Goal: Transaction & Acquisition: Purchase product/service

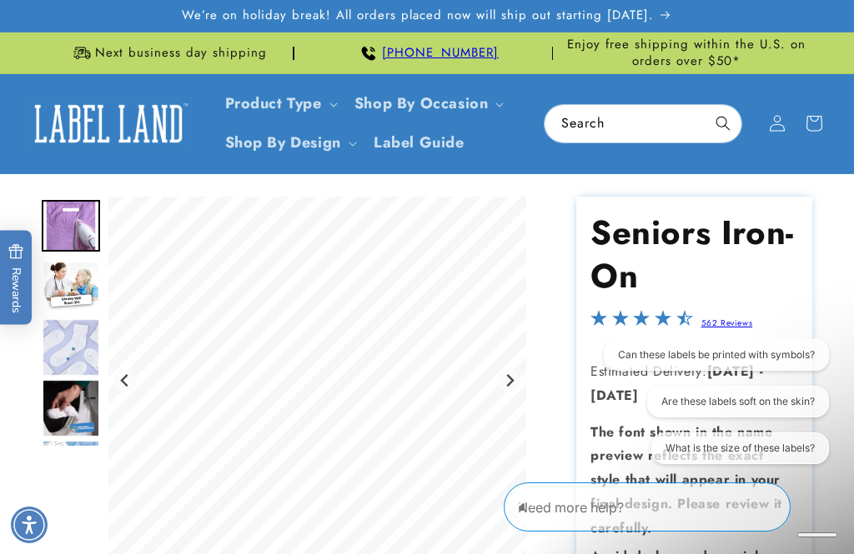
scroll to position [19, 0]
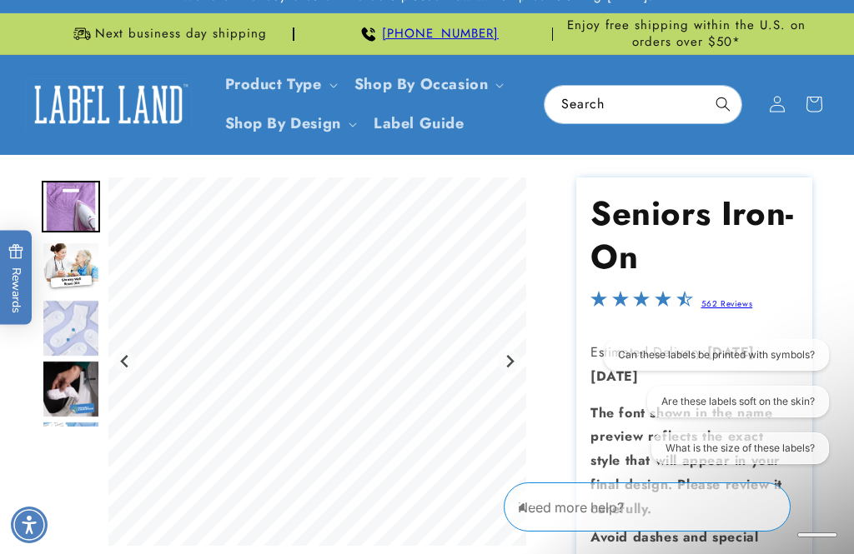
click at [68, 278] on img "Go to slide 2" at bounding box center [71, 268] width 58 height 52
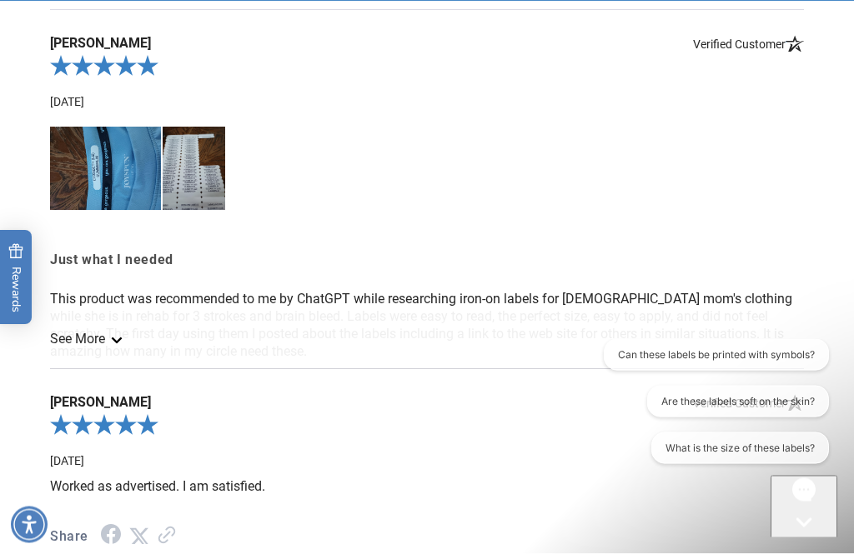
scroll to position [2029, 0]
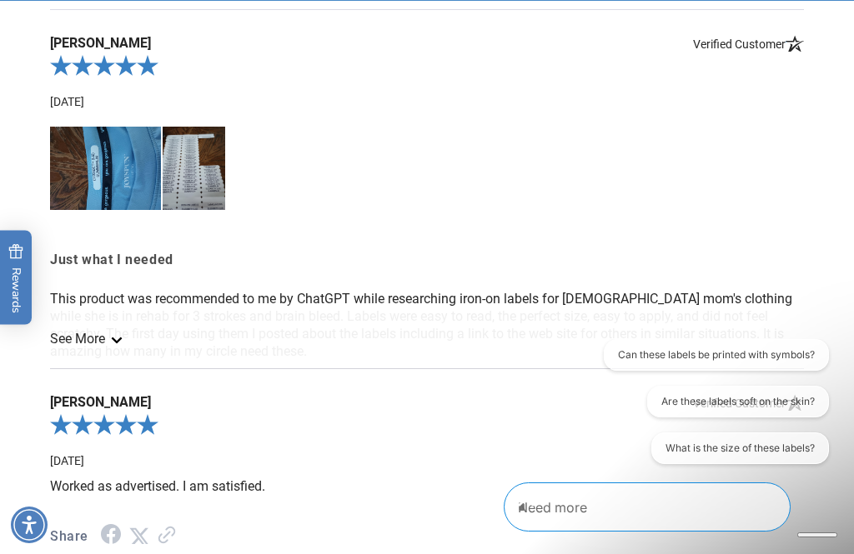
click at [93, 347] on link "See More" at bounding box center [85, 339] width 70 height 16
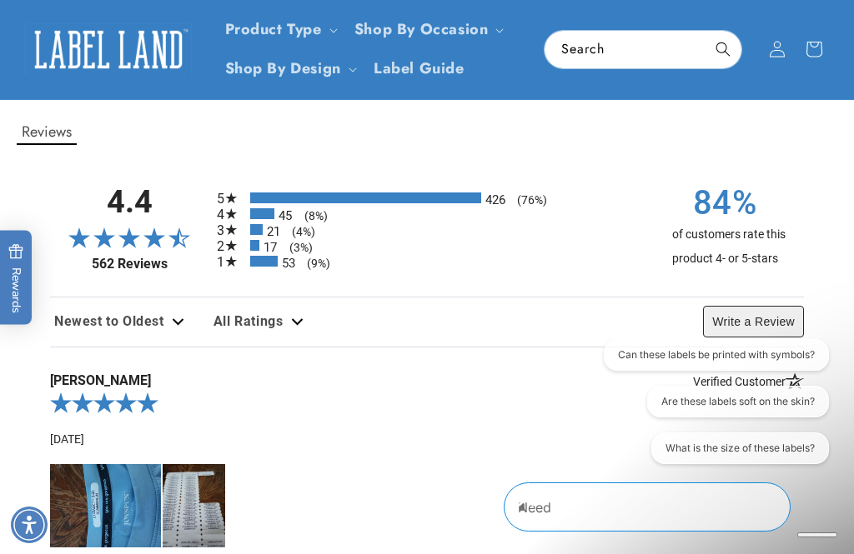
scroll to position [1737, 0]
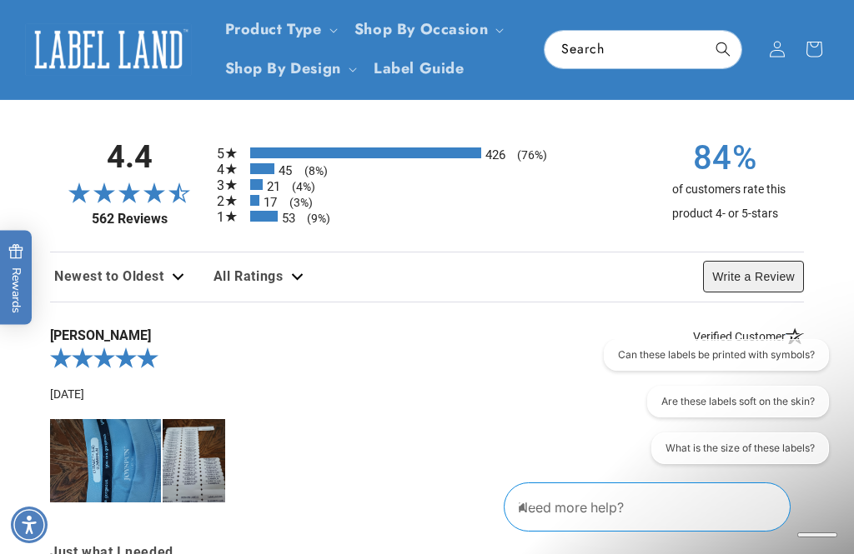
click at [121, 482] on img at bounding box center [105, 460] width 111 height 83
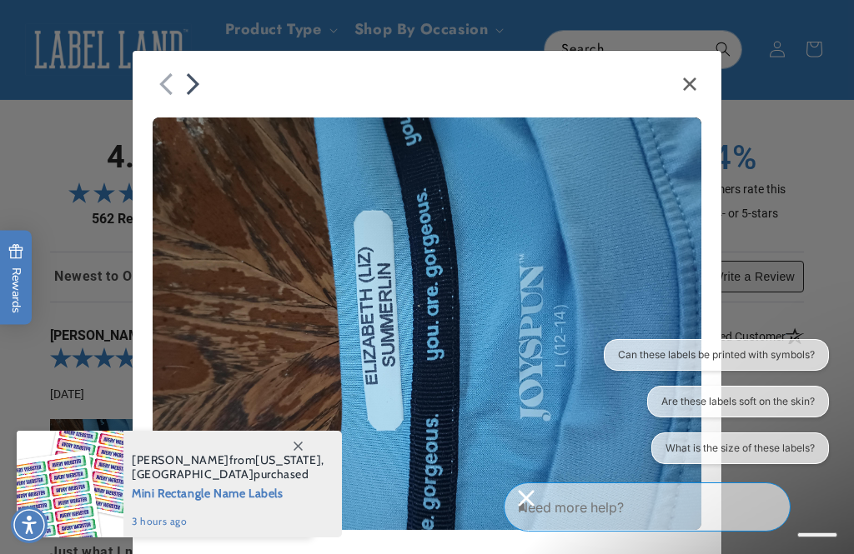
click at [689, 90] on icon "Close" at bounding box center [689, 84] width 13 height 13
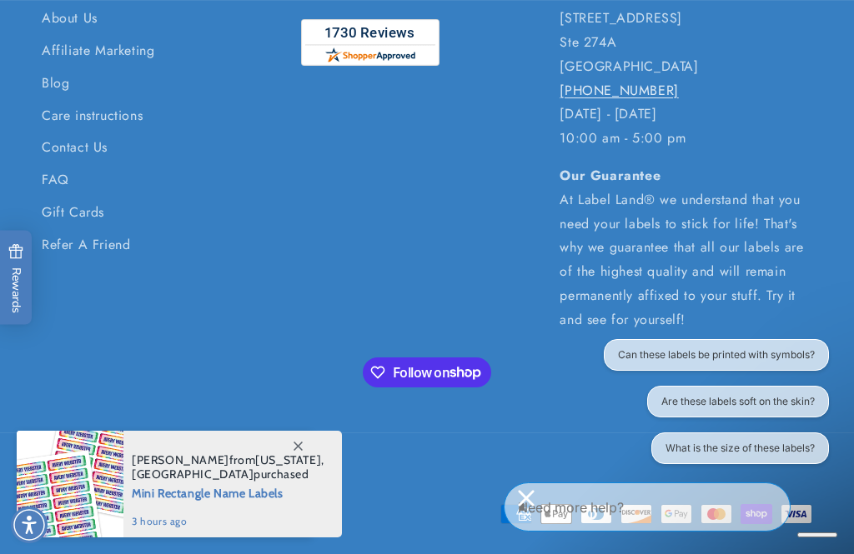
scroll to position [3140, 0]
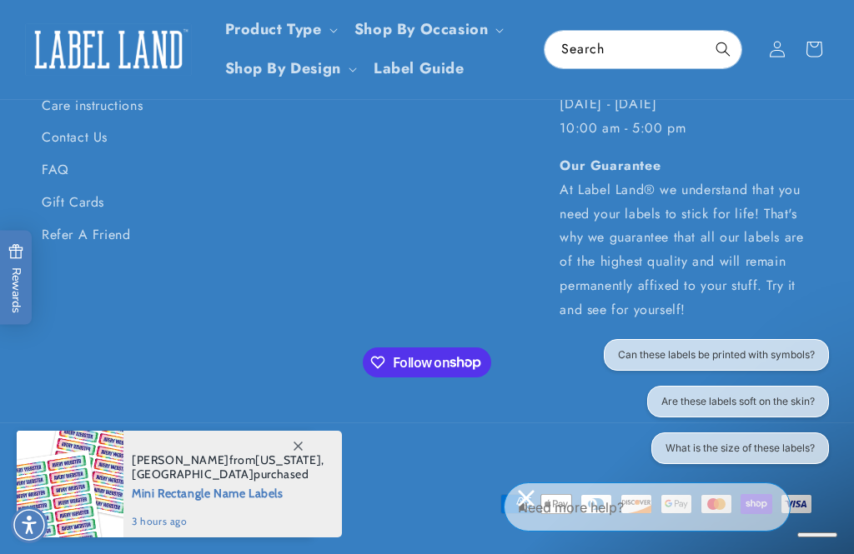
click at [534, 506] on icon "Close conversation starters" at bounding box center [526, 498] width 16 height 16
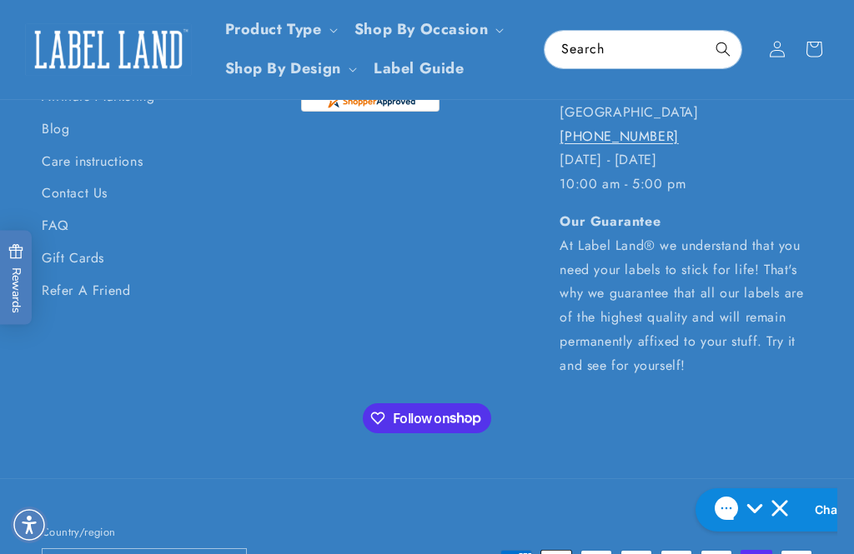
scroll to position [3078, 0]
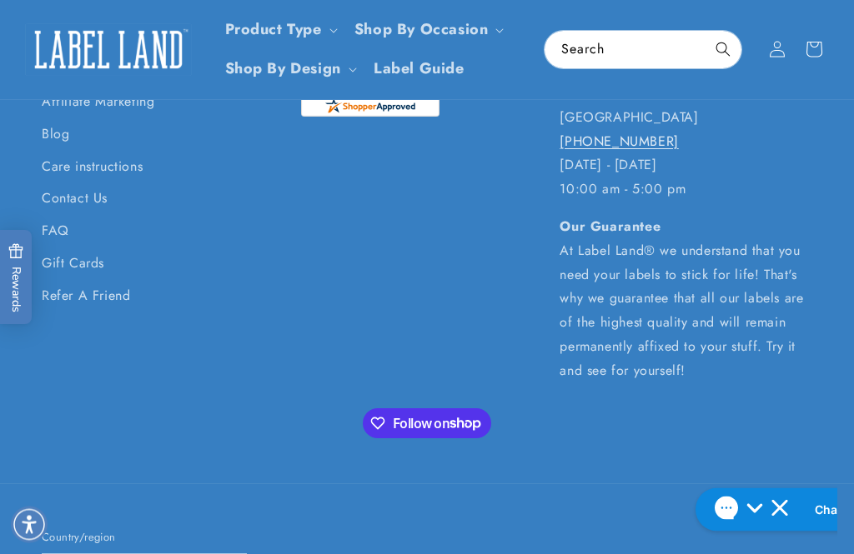
click at [62, 234] on link "FAQ" at bounding box center [56, 232] width 28 height 33
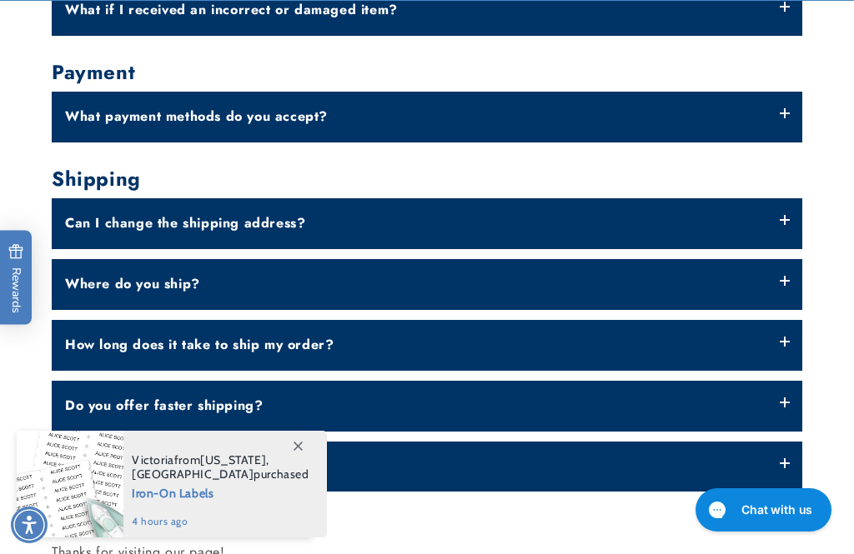
scroll to position [720, 0]
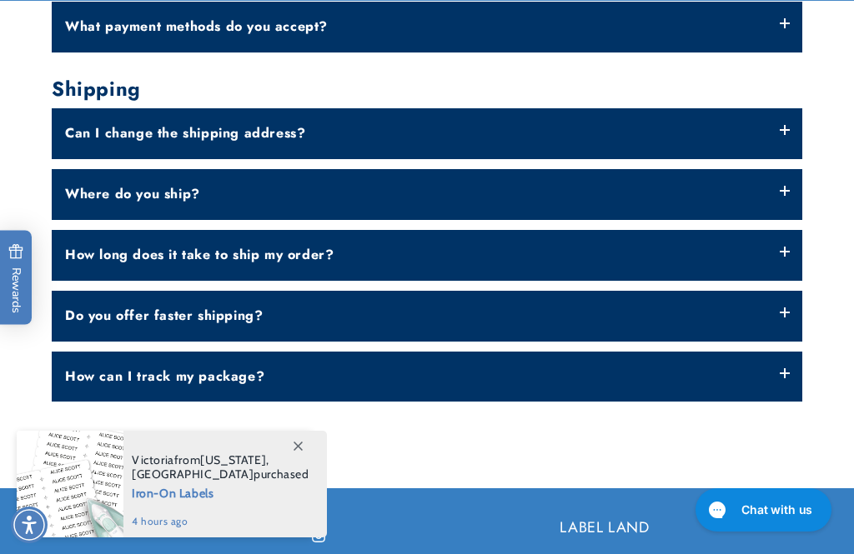
click at [824, 245] on div "General Questions What is the status of my order? Once you have placed your ord…" at bounding box center [427, 34] width 854 height 735
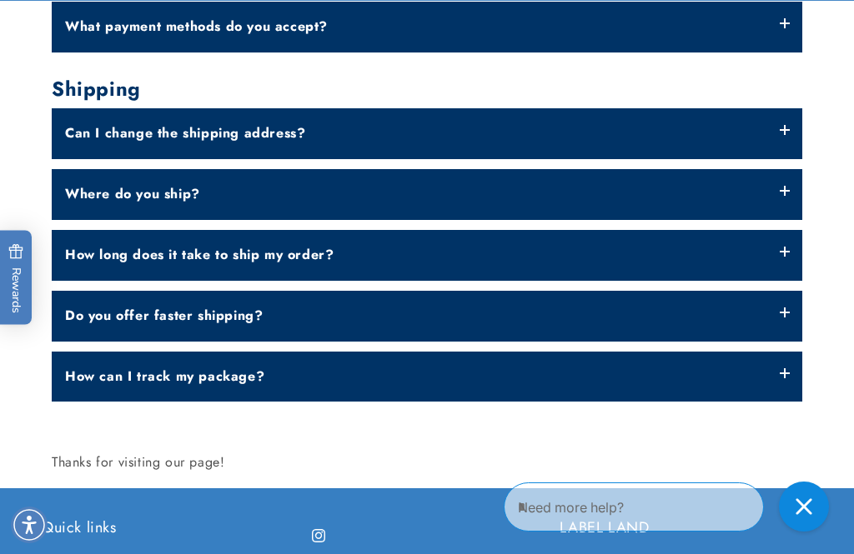
click at [786, 253] on label "How long does it take to ship my order?" at bounding box center [427, 255] width 750 height 51
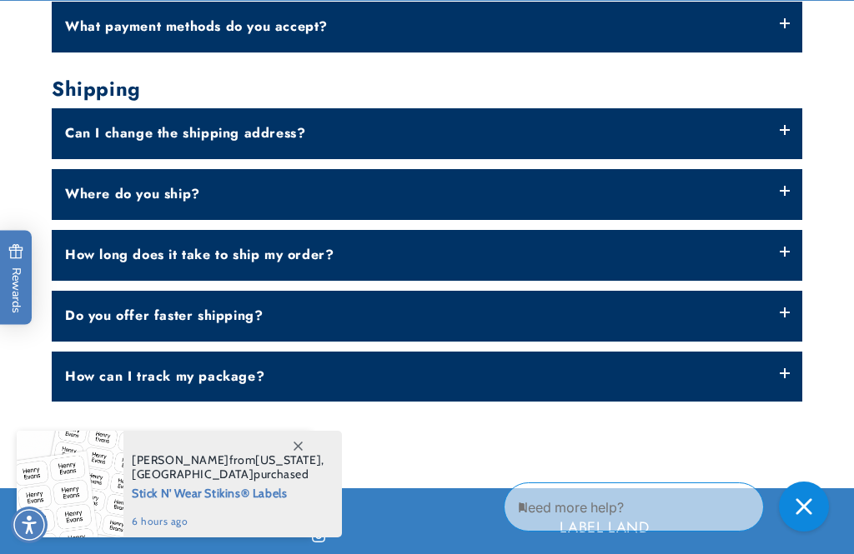
click at [784, 255] on label "How long does it take to ship my order?" at bounding box center [427, 255] width 750 height 51
click at [782, 309] on label "Do you offer faster shipping?" at bounding box center [427, 316] width 750 height 51
click at [791, 302] on label "Do you offer faster shipping?" at bounding box center [427, 316] width 750 height 51
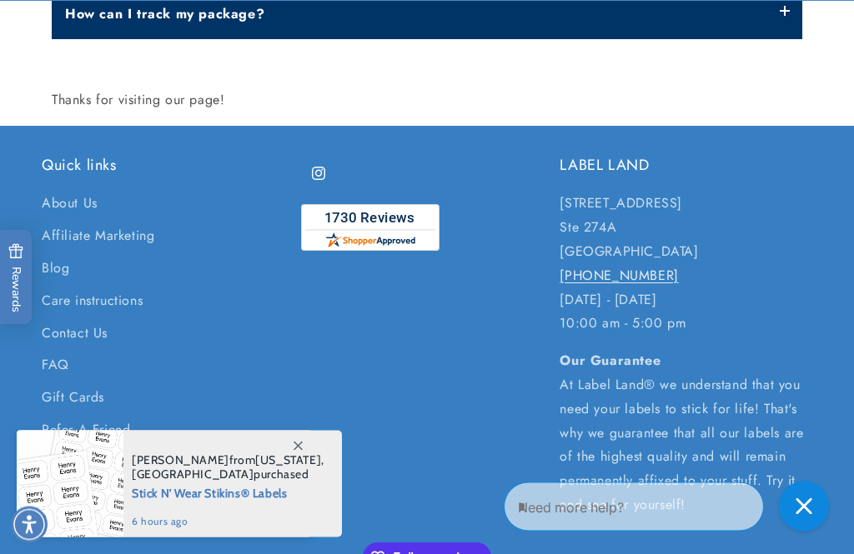
scroll to position [1083, 0]
click at [124, 288] on link "Care instructions" at bounding box center [92, 301] width 101 height 33
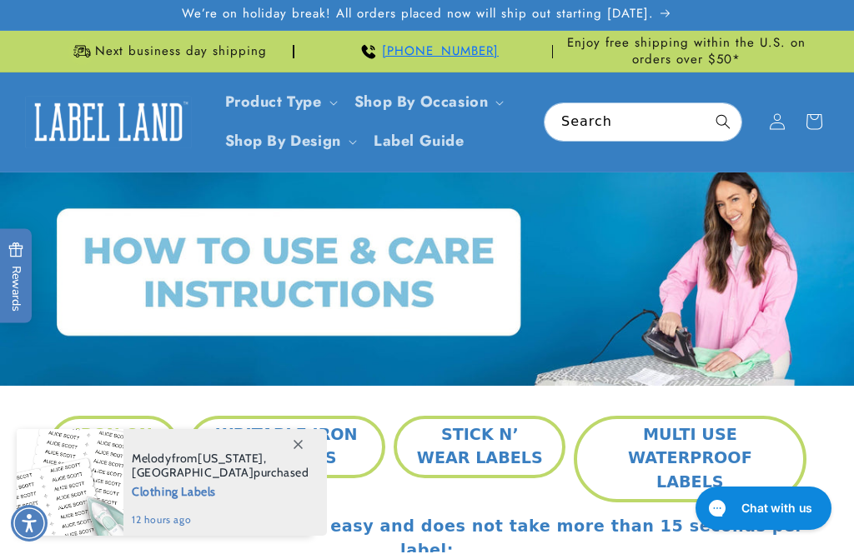
scroll to position [34, 0]
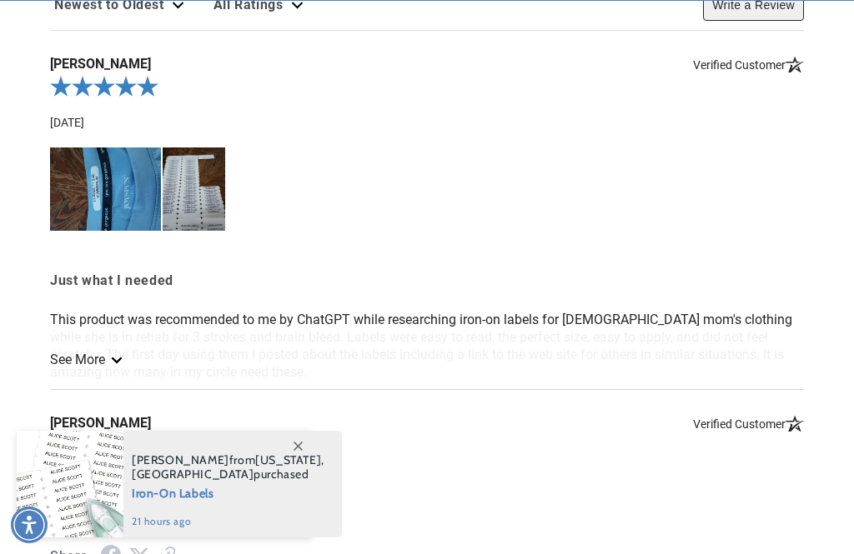
scroll to position [436, 0]
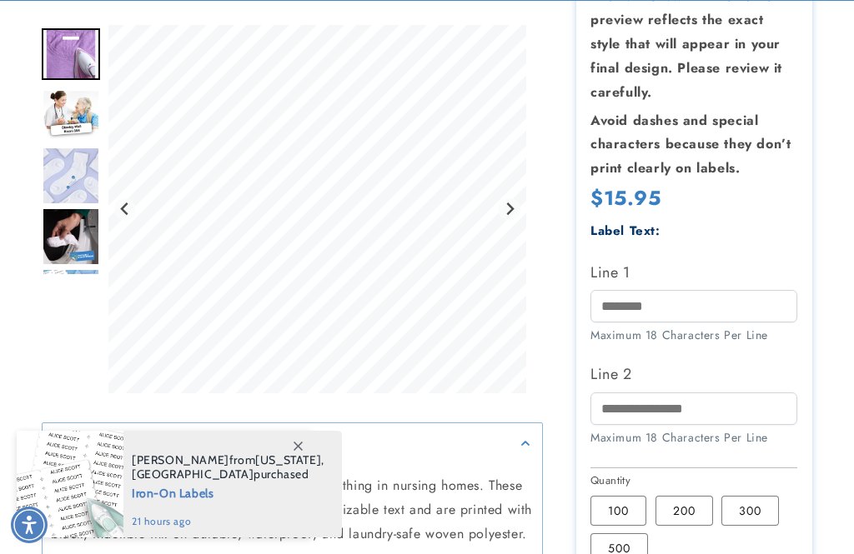
click at [298, 461] on span at bounding box center [298, 446] width 30 height 30
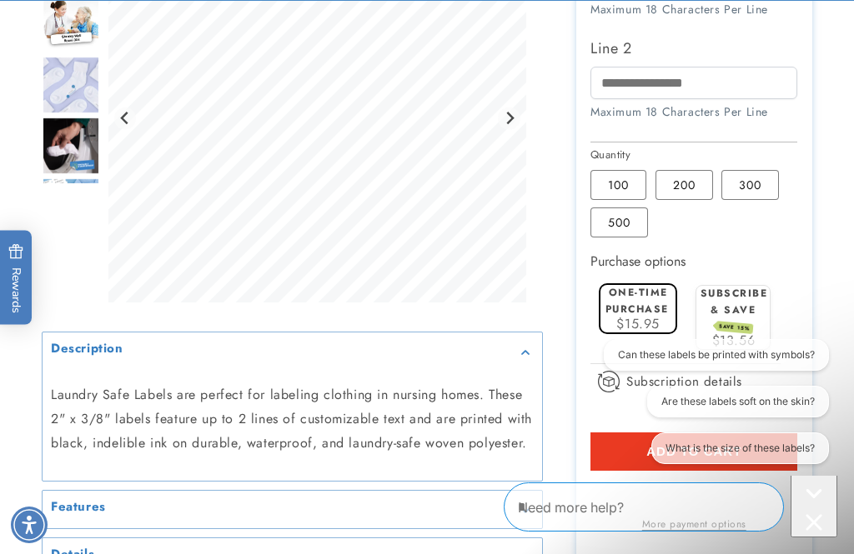
scroll to position [0, 0]
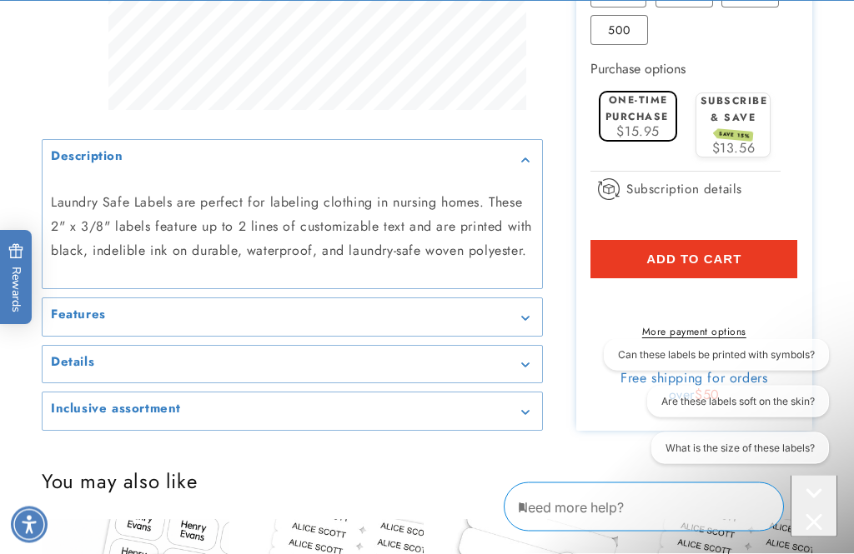
click at [524, 368] on icon "Gallery Viewer" at bounding box center [525, 365] width 8 height 5
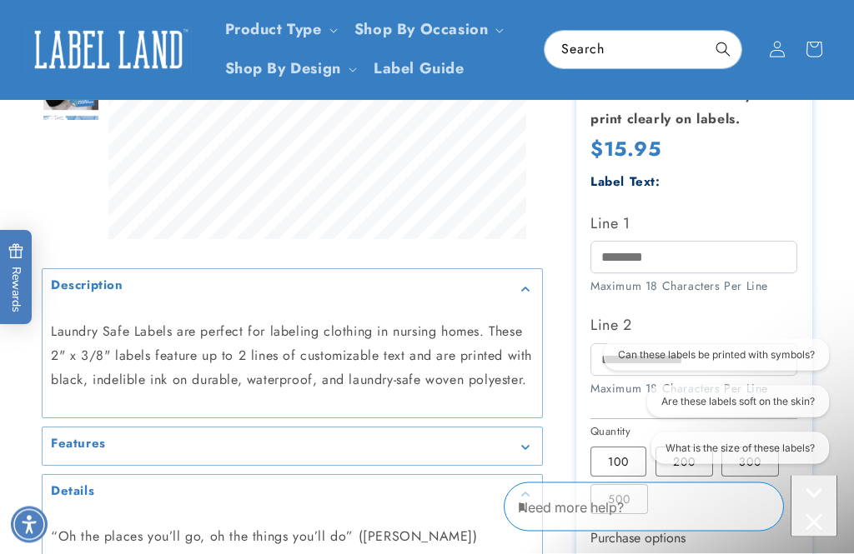
scroll to position [485, 0]
click at [663, 250] on input "Line 1" at bounding box center [693, 257] width 207 height 33
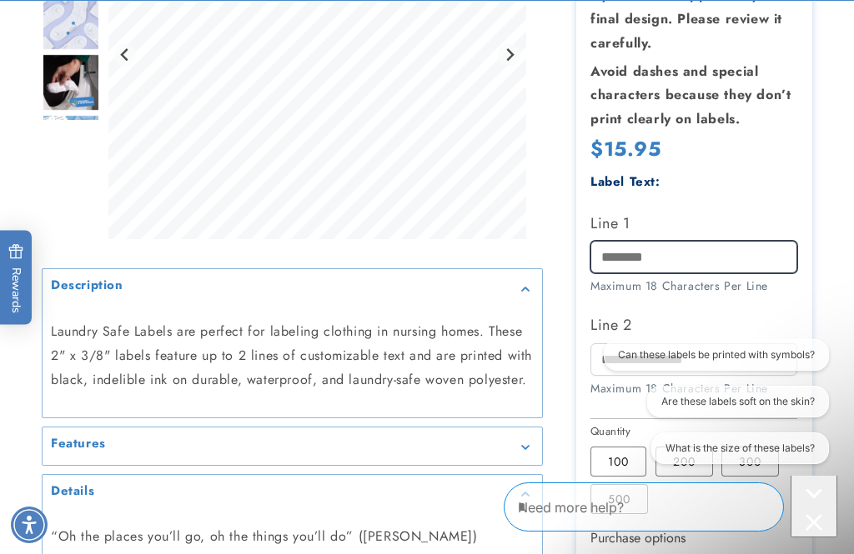
scroll to position [484, 0]
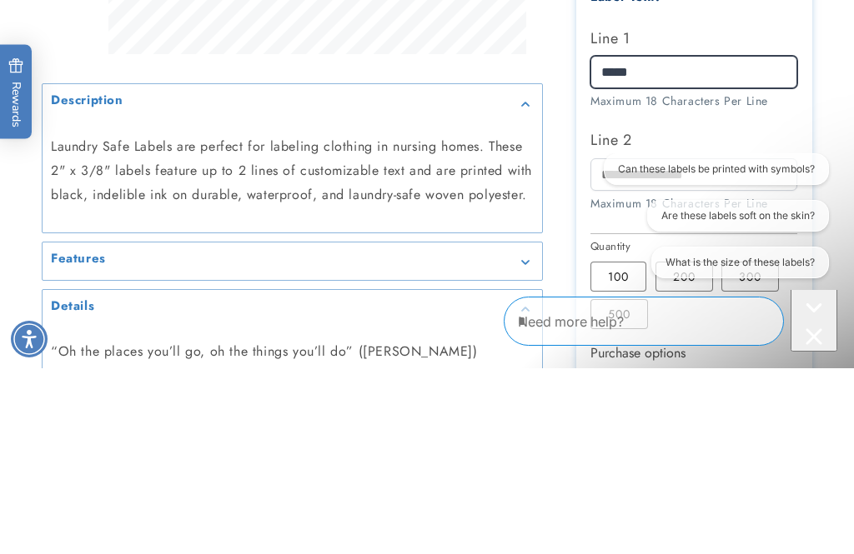
type input "*****"
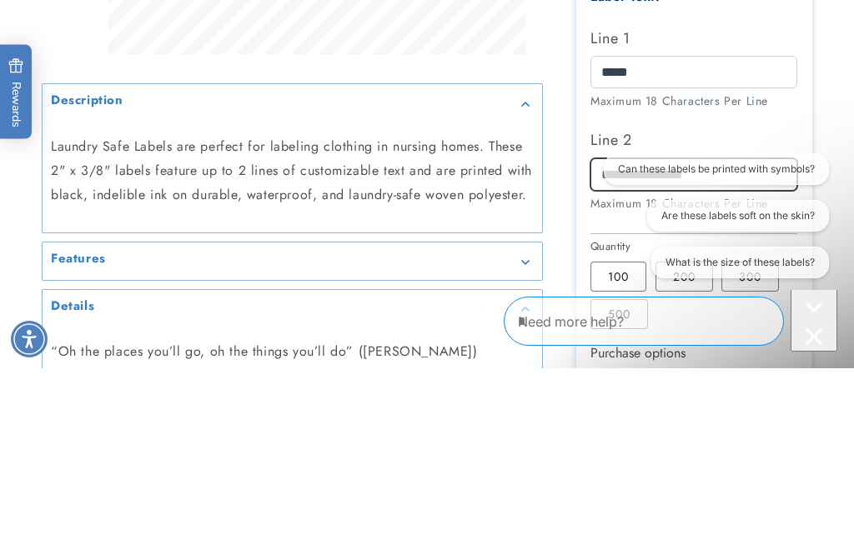
click at [661, 344] on input "Line 2" at bounding box center [693, 360] width 207 height 33
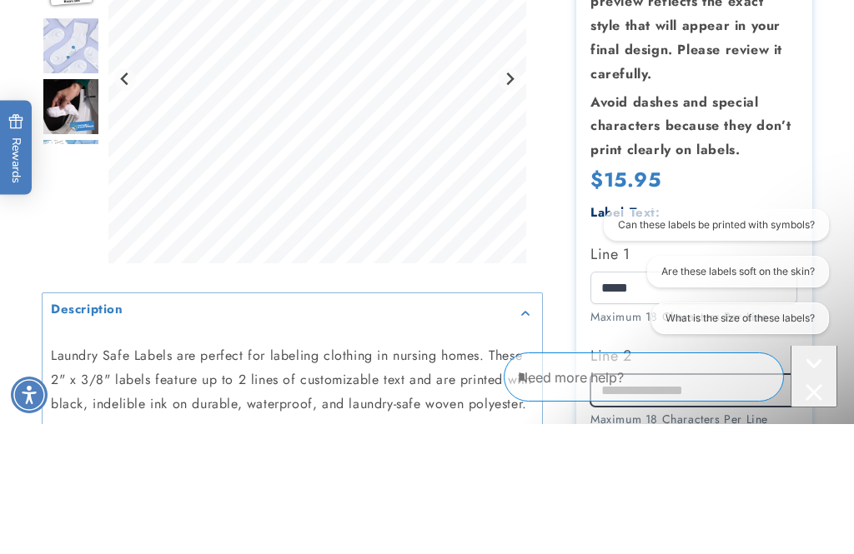
scroll to position [323, 0]
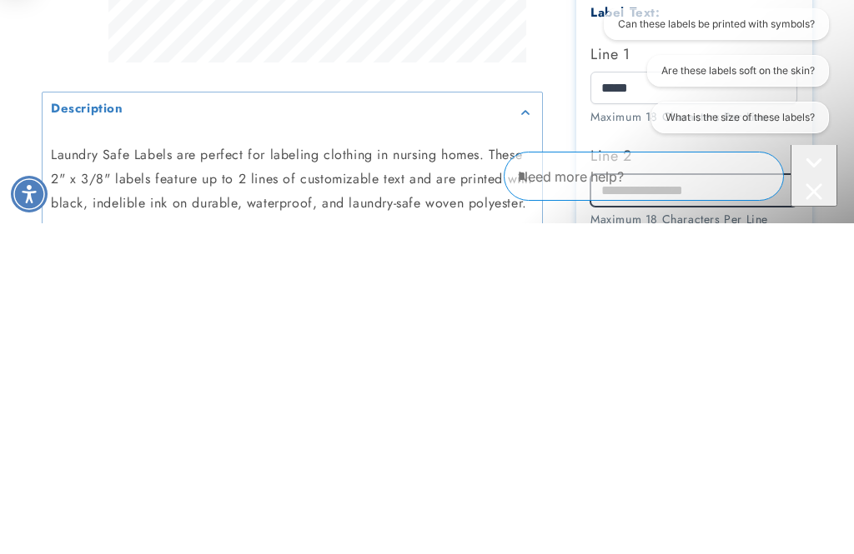
type input "*"
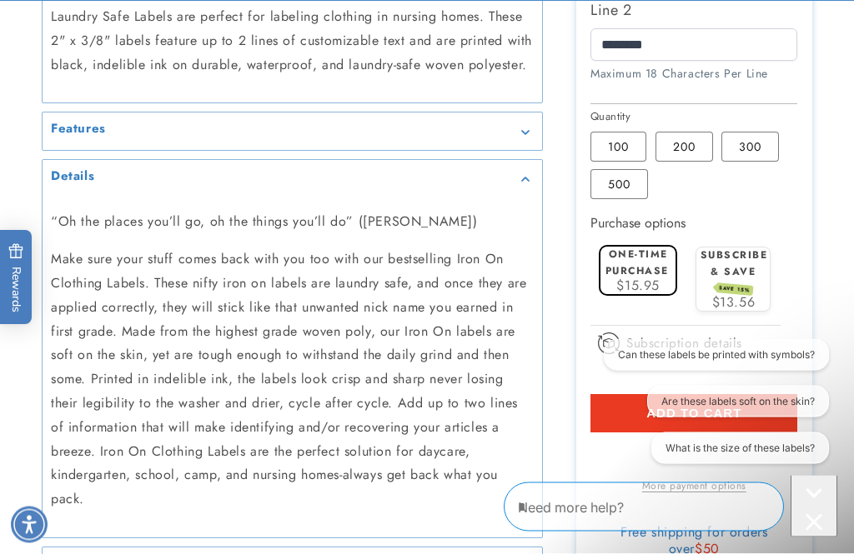
scroll to position [800, 0]
type input "********"
click at [644, 276] on span "$15.95" at bounding box center [637, 285] width 43 height 19
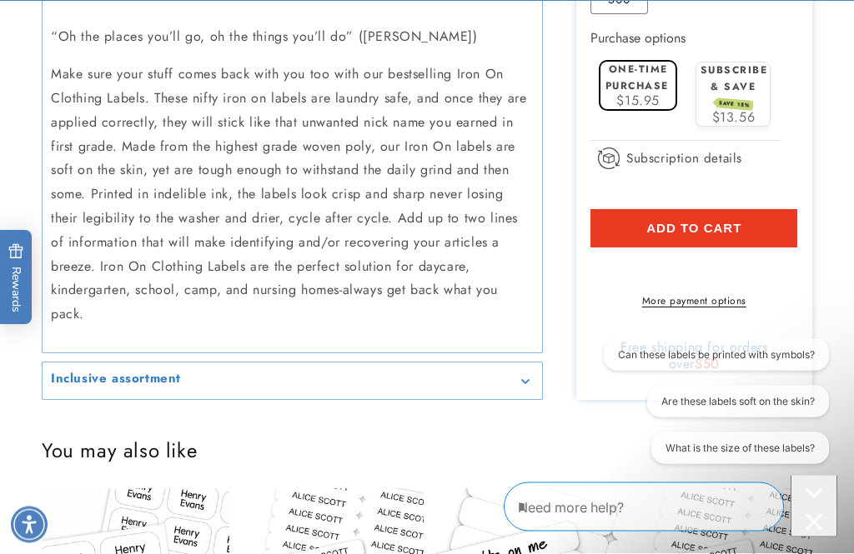
scroll to position [990, 0]
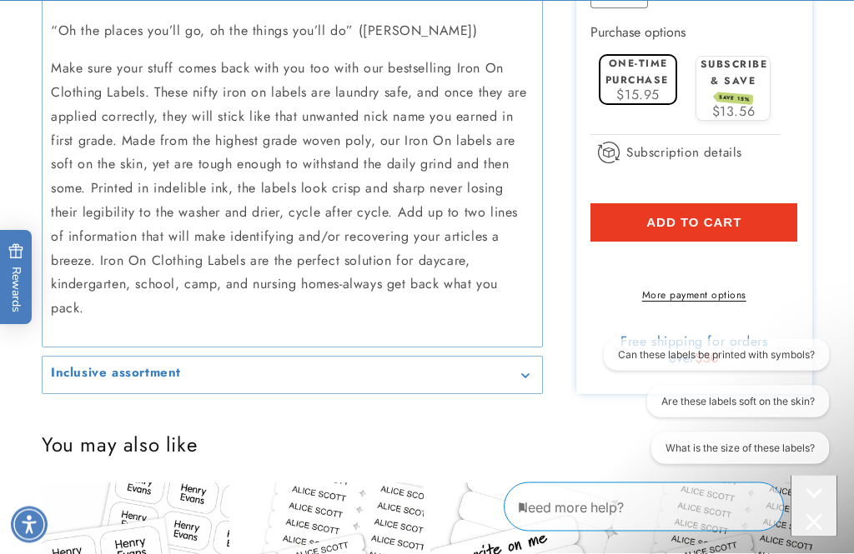
click at [755, 218] on button "Add to cart" at bounding box center [693, 223] width 207 height 38
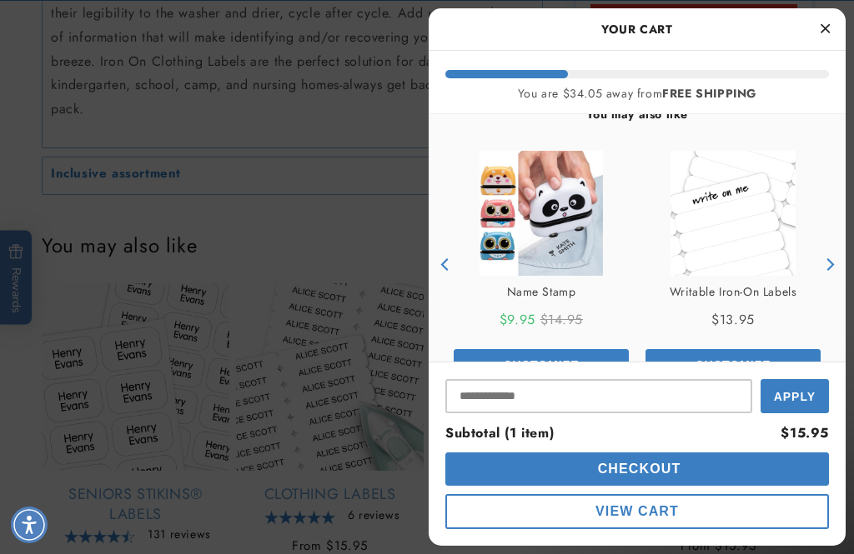
scroll to position [1191, 0]
